Goal: Information Seeking & Learning: Learn about a topic

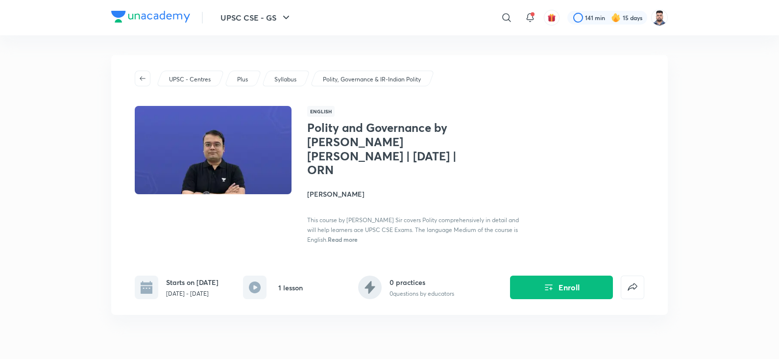
click at [397, 139] on h1 "Polity and Governance by [PERSON_NAME] [PERSON_NAME] | [DATE] | ORN" at bounding box center [387, 148] width 160 height 56
click at [336, 145] on h1 "Polity and Governance by [PERSON_NAME] [PERSON_NAME] | [DATE] | ORN" at bounding box center [387, 148] width 160 height 56
click at [445, 189] on h4 "[PERSON_NAME]" at bounding box center [416, 194] width 219 height 10
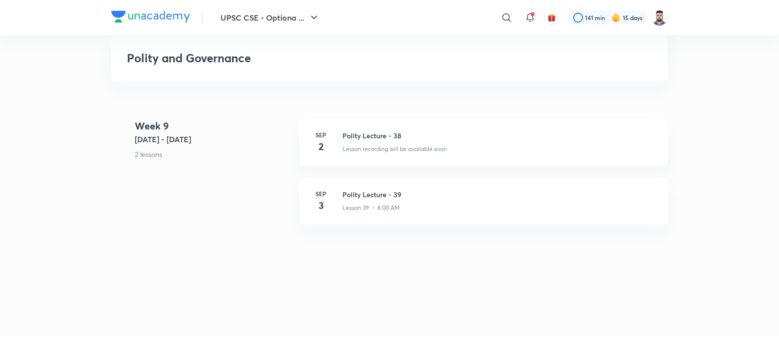
click at [508, 75] on div "Polity and Governance" at bounding box center [389, 58] width 556 height 46
click at [414, 80] on div "Polity and Governance" at bounding box center [389, 58] width 556 height 46
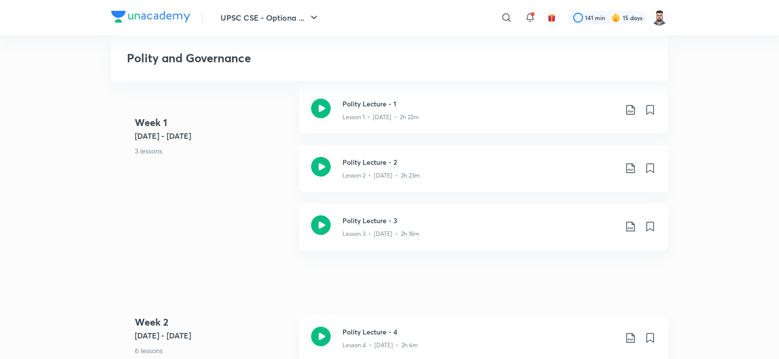
scroll to position [313, 0]
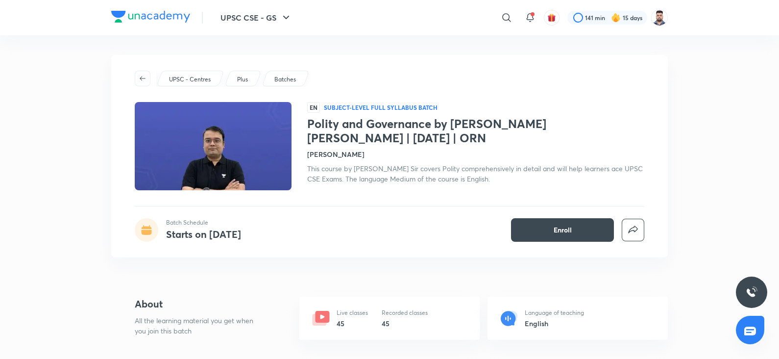
click at [469, 193] on div "UPSC - Centres Plus Batches EN Subject-level full syllabus Batch Polity and Gov…" at bounding box center [389, 156] width 556 height 202
